Goal: Task Accomplishment & Management: Use online tool/utility

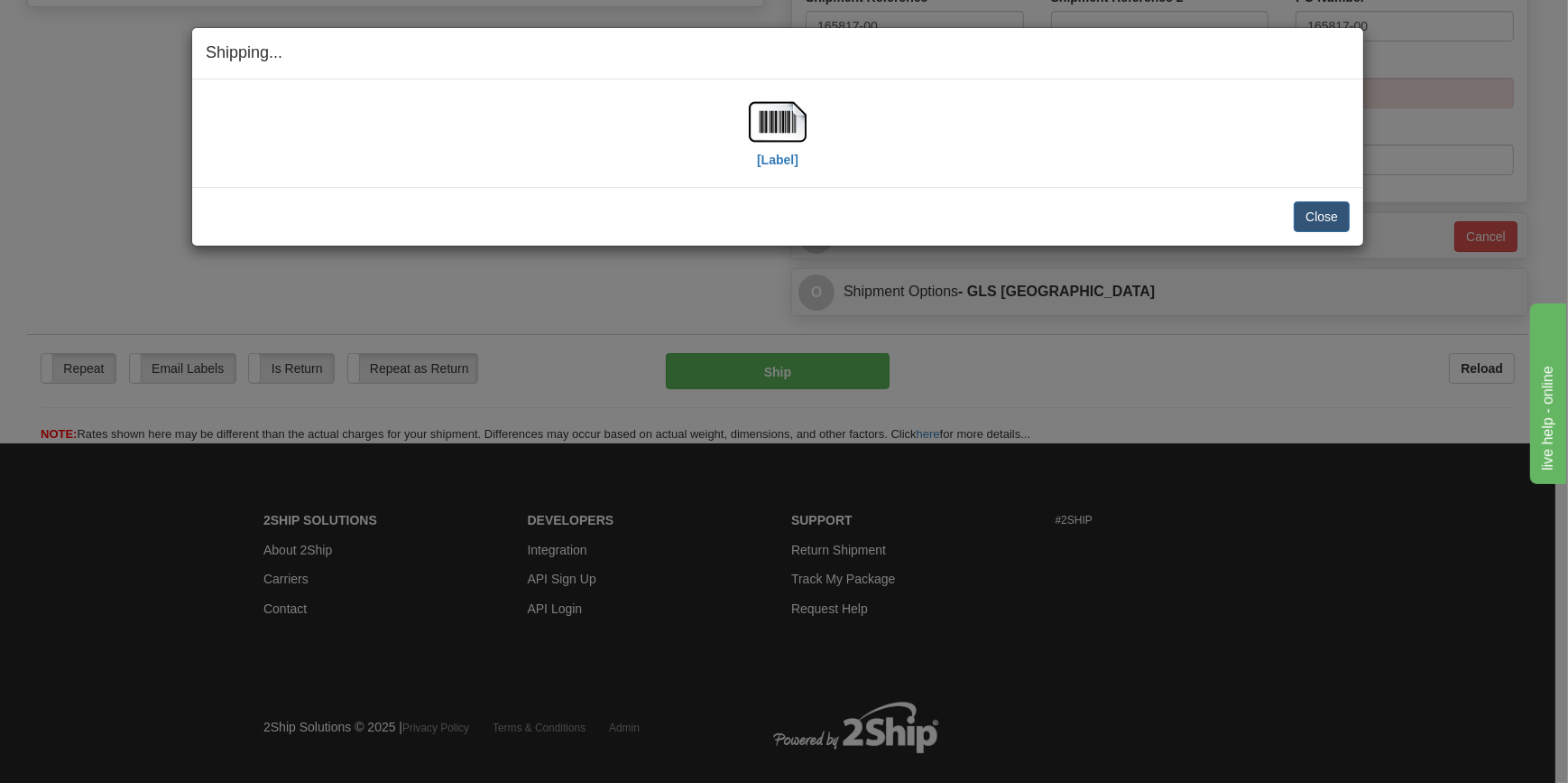
scroll to position [739, 0]
click at [1312, 211] on button "Close" at bounding box center [1322, 216] width 56 height 30
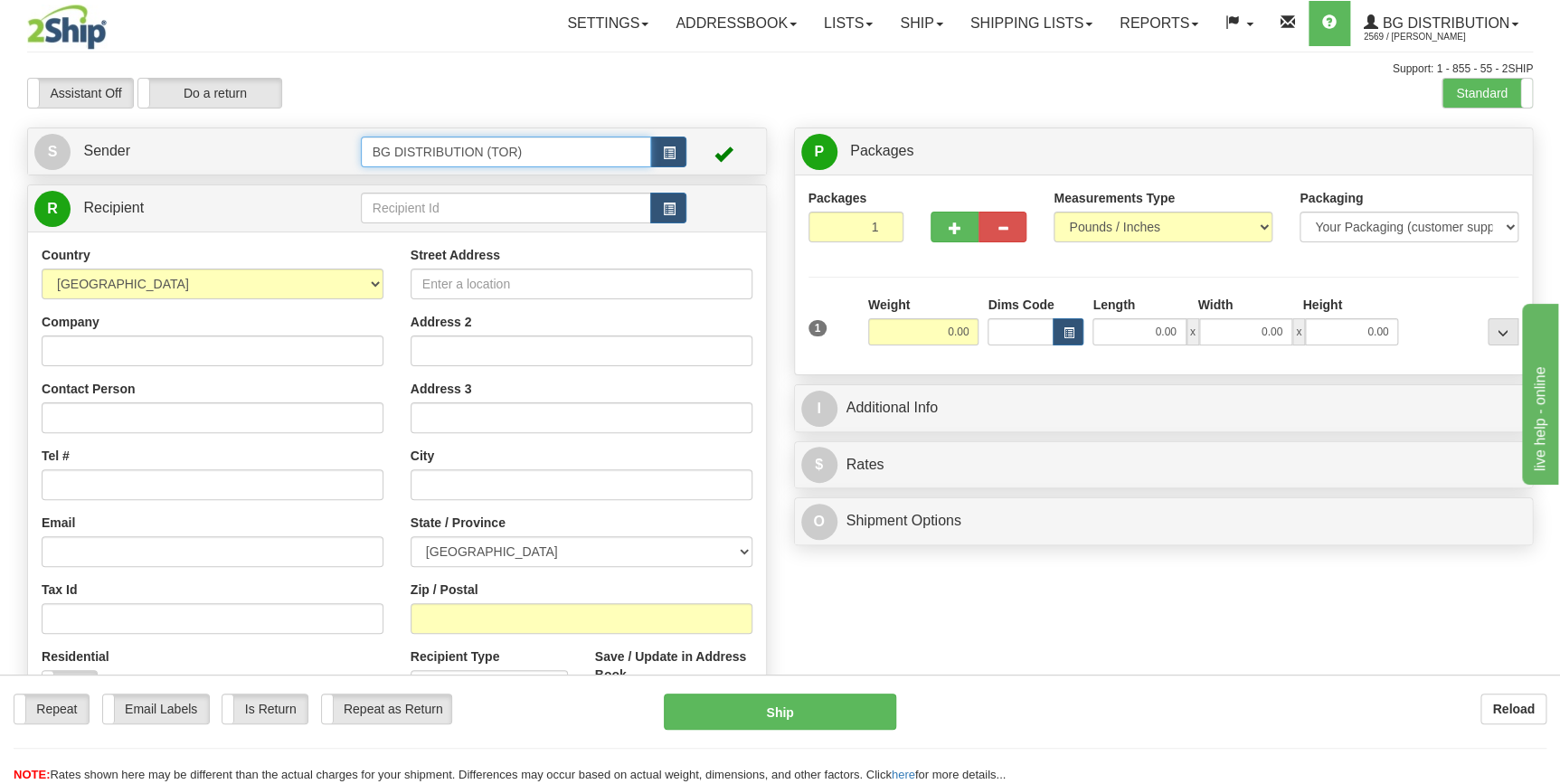
click at [556, 152] on input "BG DISTRIBUTION (TOR)" at bounding box center [506, 151] width 291 height 30
click at [940, 25] on link "Ship" at bounding box center [920, 23] width 69 height 45
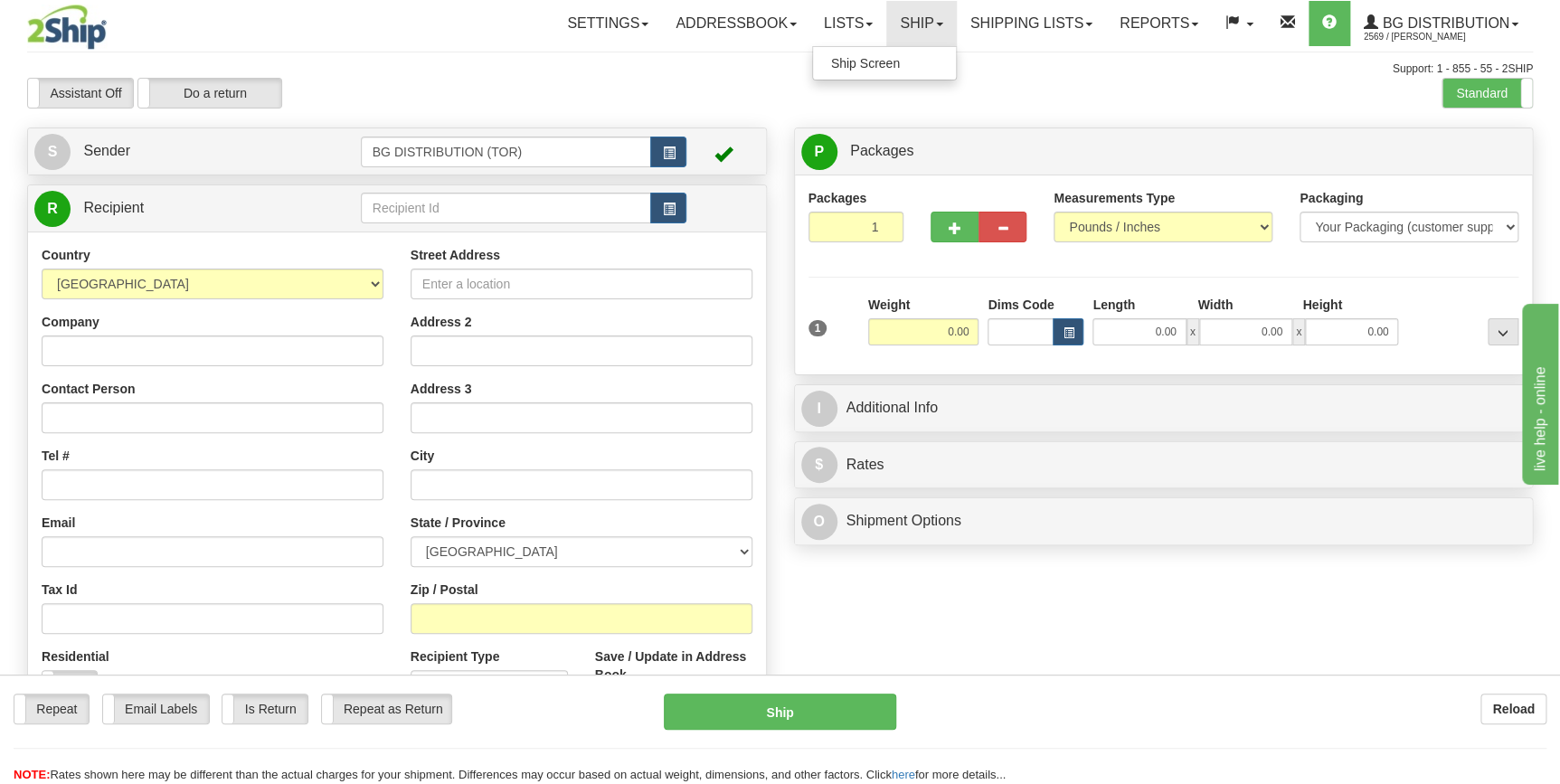
click at [1093, 83] on div "Assistant On Assistant Off Do a return Do a return Previous Next Standard Advan…" at bounding box center [780, 92] width 1532 height 30
